Goal: Find specific page/section: Find specific page/section

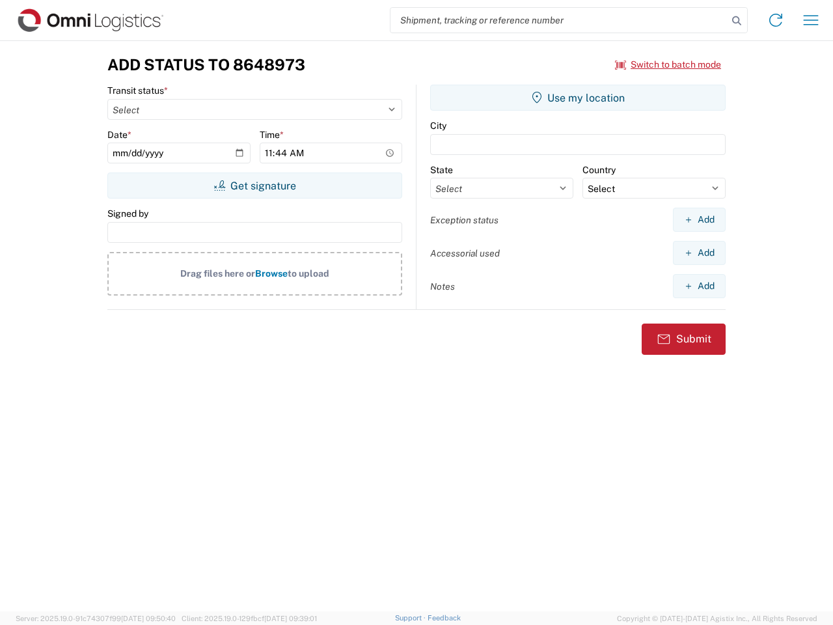
click at [559, 20] on input "search" at bounding box center [558, 20] width 337 height 25
click at [736, 21] on icon at bounding box center [736, 21] width 18 height 18
click at [775, 20] on icon at bounding box center [775, 20] width 21 height 21
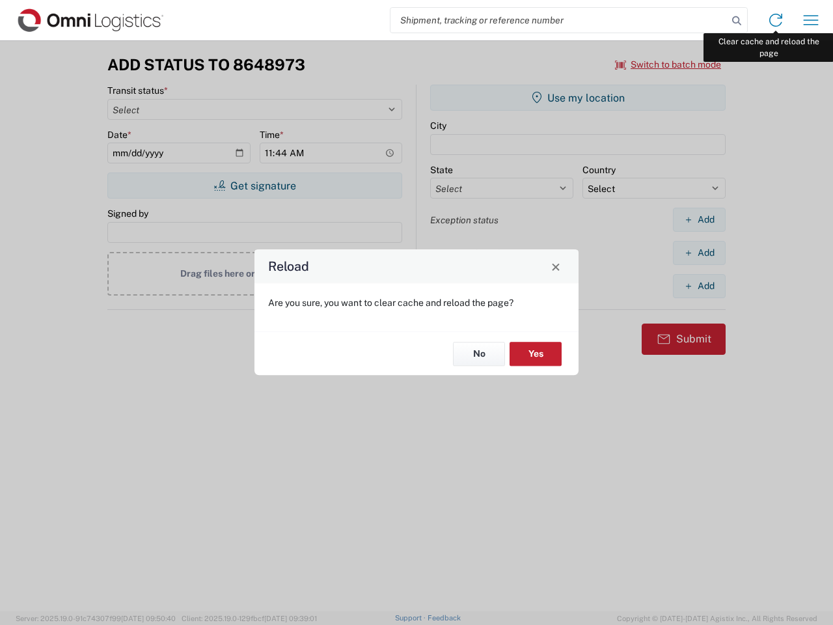
click at [811, 20] on div "Reload Are you sure, you want to clear cache and reload the page? No Yes" at bounding box center [416, 312] width 833 height 625
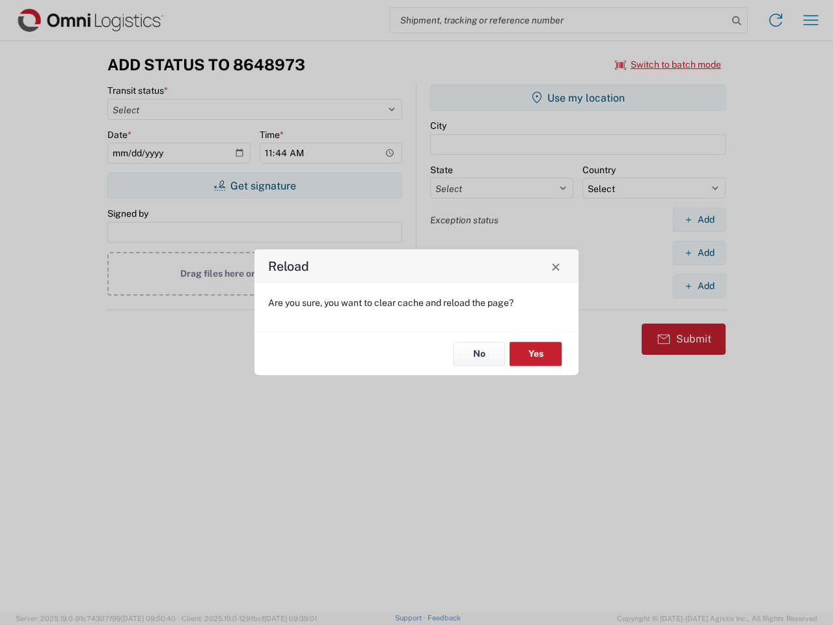
click at [668, 64] on div "Reload Are you sure, you want to clear cache and reload the page? No Yes" at bounding box center [416, 312] width 833 height 625
click at [254, 185] on div "Reload Are you sure, you want to clear cache and reload the page? No Yes" at bounding box center [416, 312] width 833 height 625
click at [578, 98] on div "Reload Are you sure, you want to clear cache and reload the page? No Yes" at bounding box center [416, 312] width 833 height 625
click at [699, 219] on div "Reload Are you sure, you want to clear cache and reload the page? No Yes" at bounding box center [416, 312] width 833 height 625
click at [699, 252] on div "Reload Are you sure, you want to clear cache and reload the page? No Yes" at bounding box center [416, 312] width 833 height 625
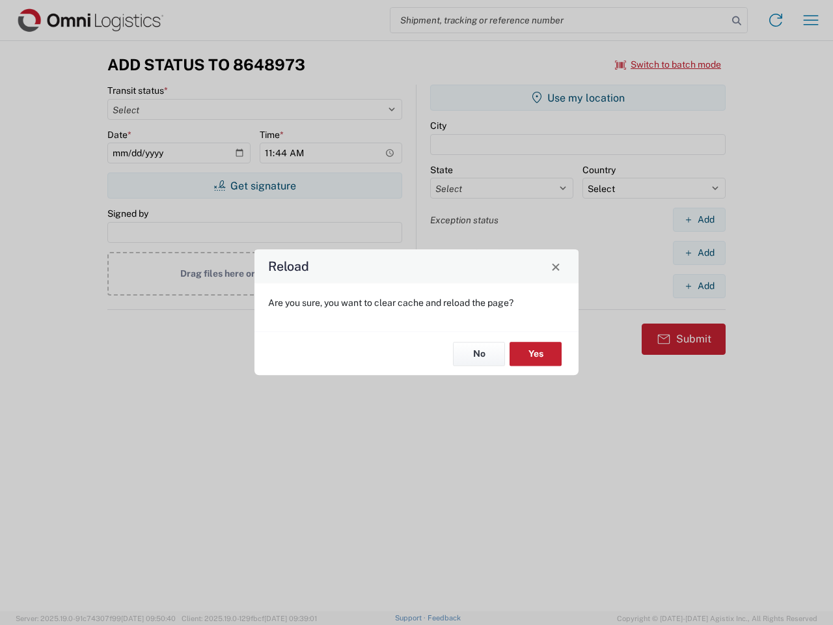
click at [699, 286] on div "Reload Are you sure, you want to clear cache and reload the page? No Yes" at bounding box center [416, 312] width 833 height 625
